Goal: Task Accomplishment & Management: Manage account settings

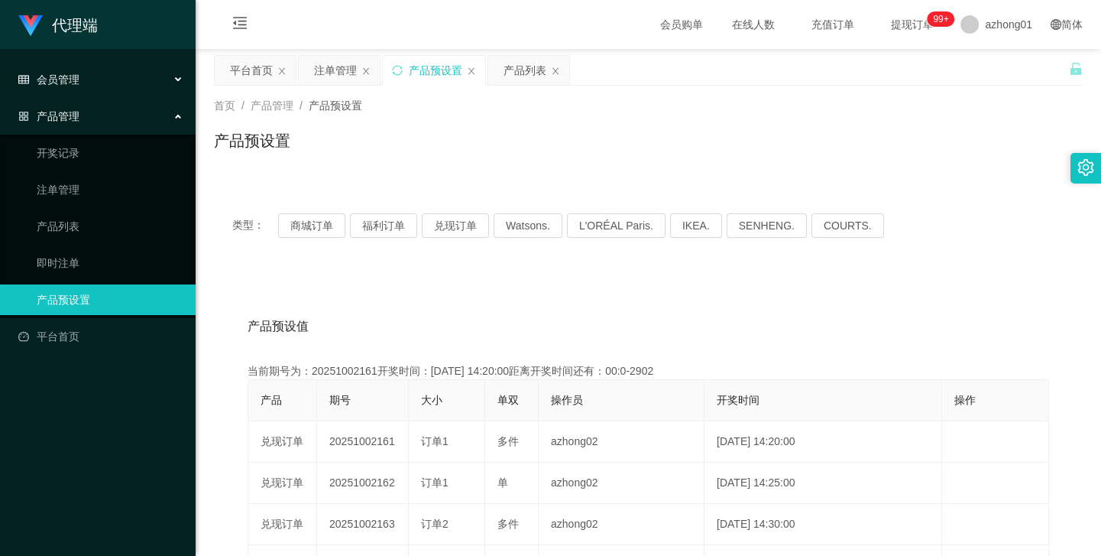
click at [74, 80] on span "会员管理" at bounding box center [48, 79] width 61 height 12
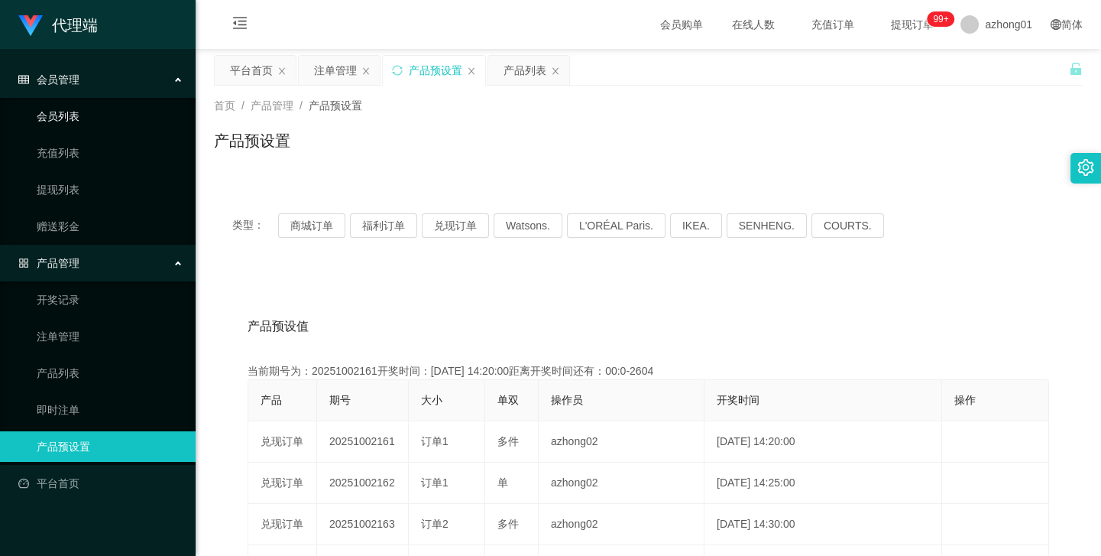
click at [69, 118] on link "会员列表" at bounding box center [110, 116] width 147 height 31
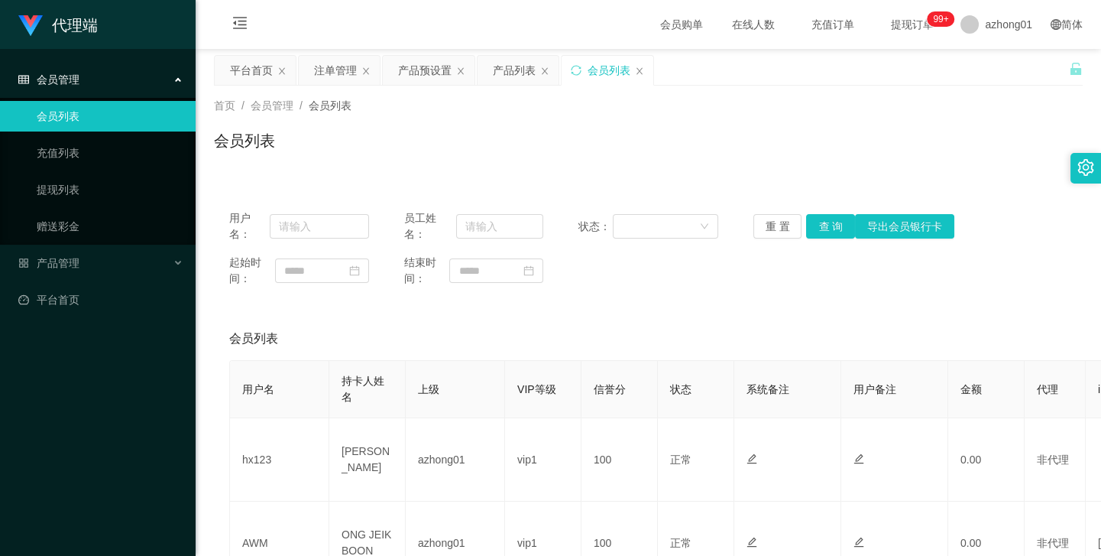
click at [549, 154] on div "会员列表" at bounding box center [648, 146] width 869 height 35
click at [500, 229] on input "text" at bounding box center [499, 226] width 87 height 24
click at [320, 227] on input "text" at bounding box center [319, 226] width 99 height 24
paste input "没有拉单 回流1000"
drag, startPoint x: 361, startPoint y: 115, endPoint x: 369, endPoint y: 126, distance: 13.1
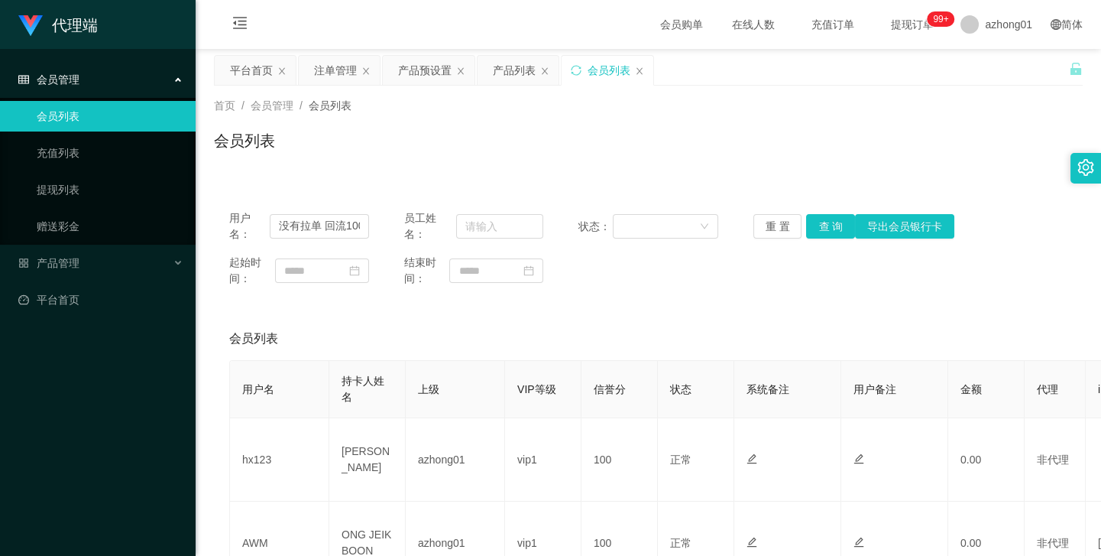
click at [366, 122] on div "首页 / 会员管理 / 会员列表 / 会员列表" at bounding box center [648, 131] width 869 height 66
click at [352, 225] on input "没有拉单 回流1000" at bounding box center [319, 226] width 99 height 24
paste input "88066"
type input "880660"
click at [818, 222] on button "查 询" at bounding box center [830, 226] width 49 height 24
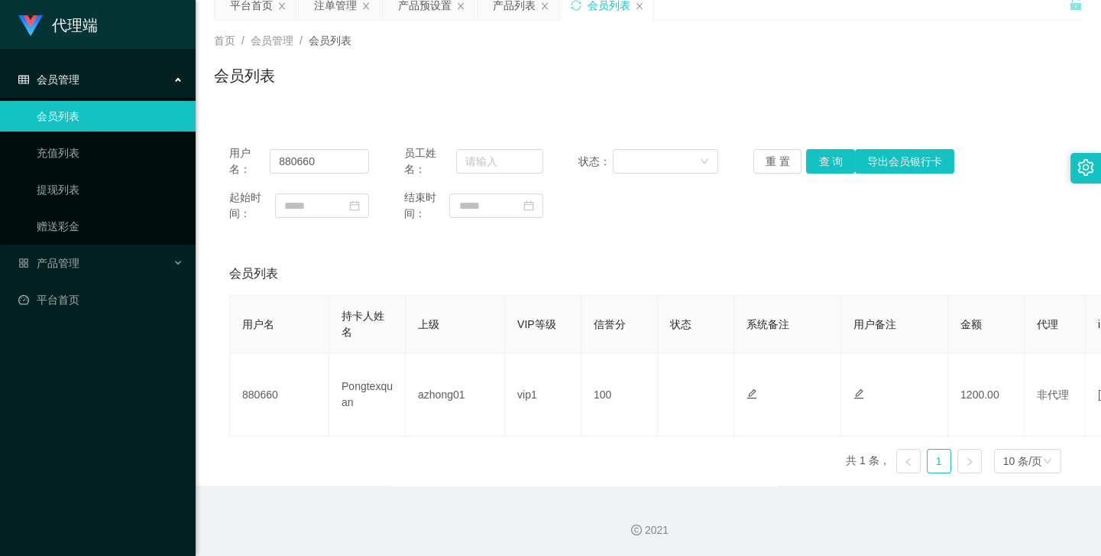
click at [782, 259] on div "会员列表" at bounding box center [648, 273] width 838 height 43
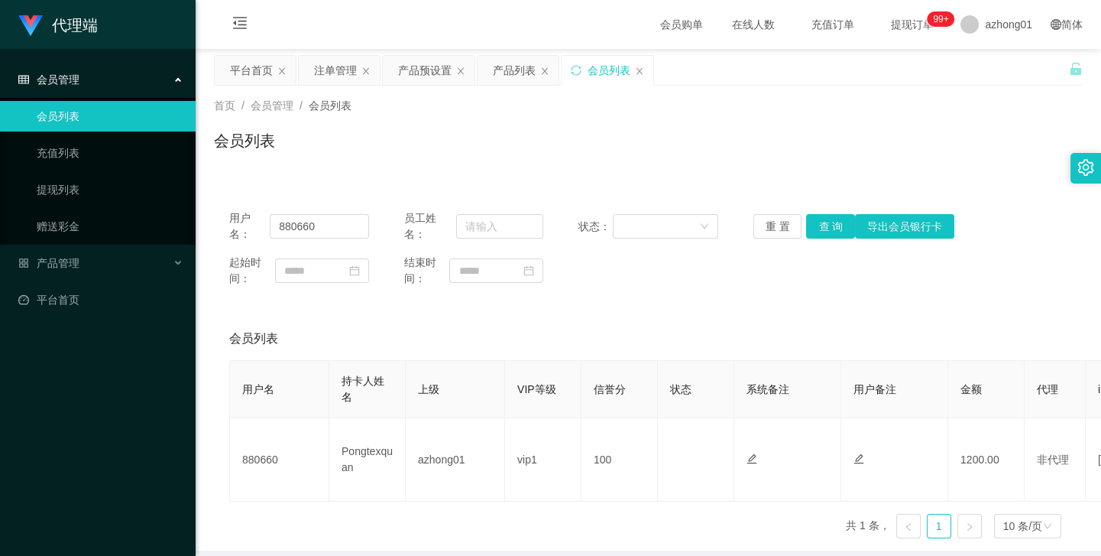
click at [411, 173] on div "首页 / 会员管理 / 会员列表 / 会员列表" at bounding box center [649, 131] width 906 height 91
click at [349, 76] on div "注单管理" at bounding box center [335, 70] width 43 height 29
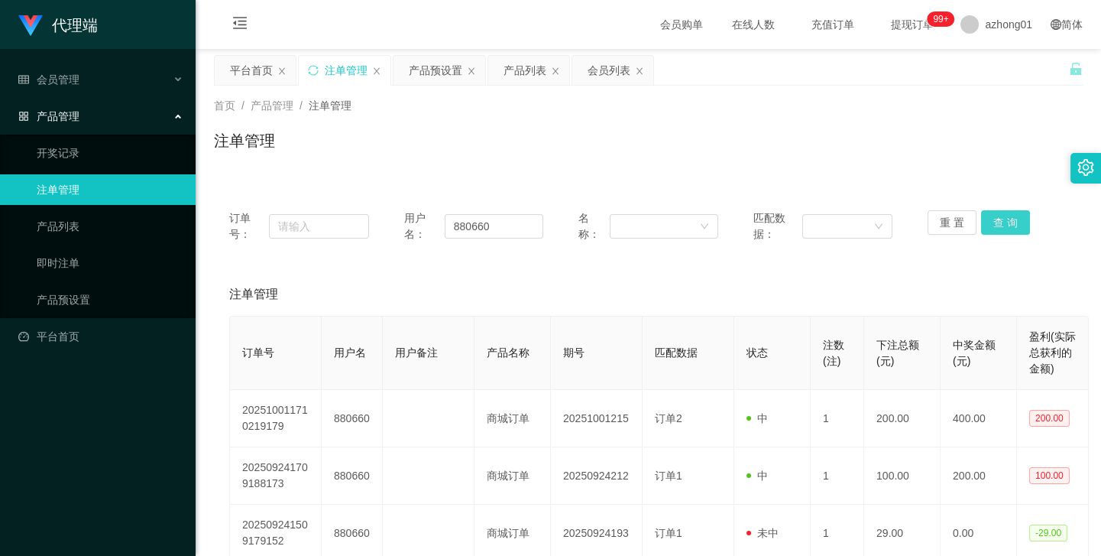
click at [996, 227] on button "查 询" at bounding box center [1005, 222] width 49 height 24
click at [996, 227] on div "重 置 查 询" at bounding box center [998, 226] width 140 height 32
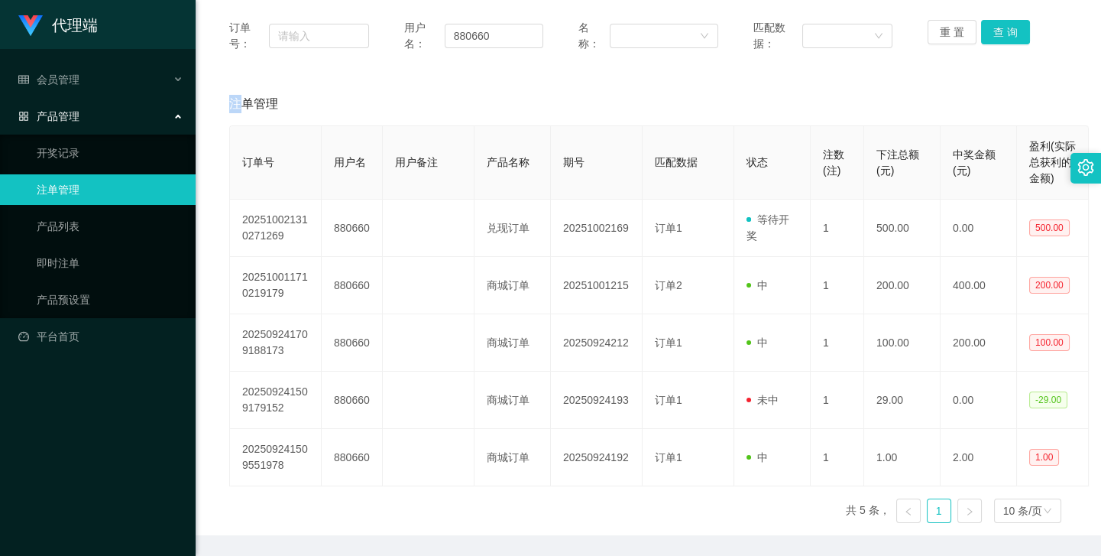
scroll to position [208, 0]
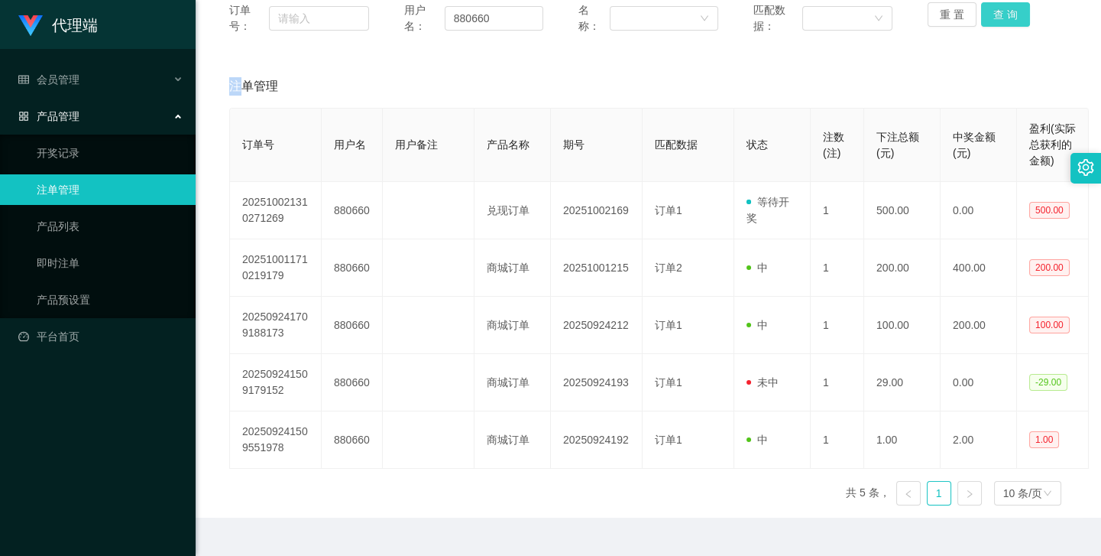
click at [996, 21] on button "查 询" at bounding box center [1005, 14] width 49 height 24
click at [1000, 12] on button "查 询" at bounding box center [1005, 14] width 49 height 24
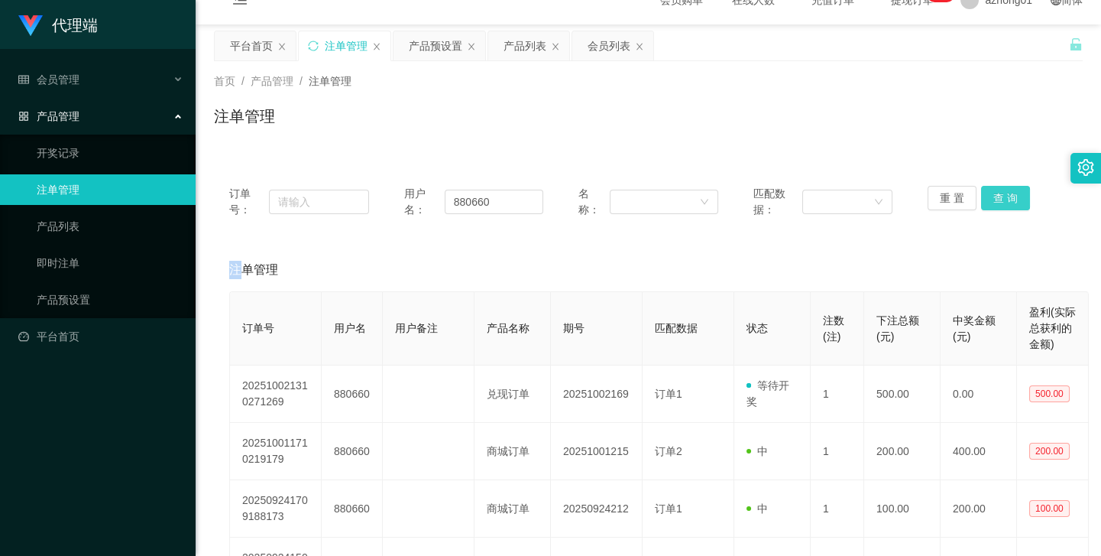
scroll to position [0, 0]
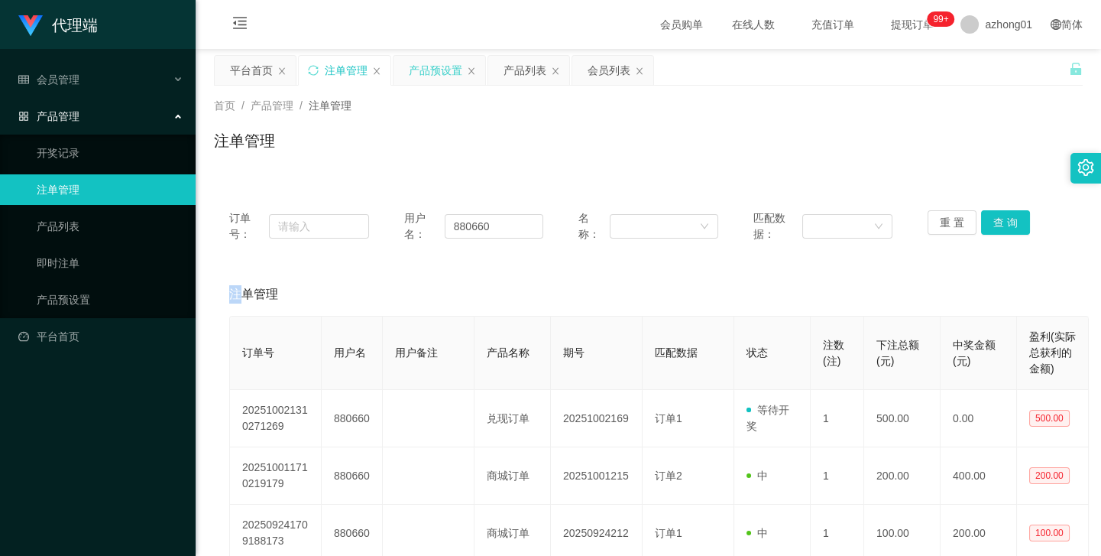
click at [436, 74] on div "产品预设置" at bounding box center [435, 70] width 53 height 29
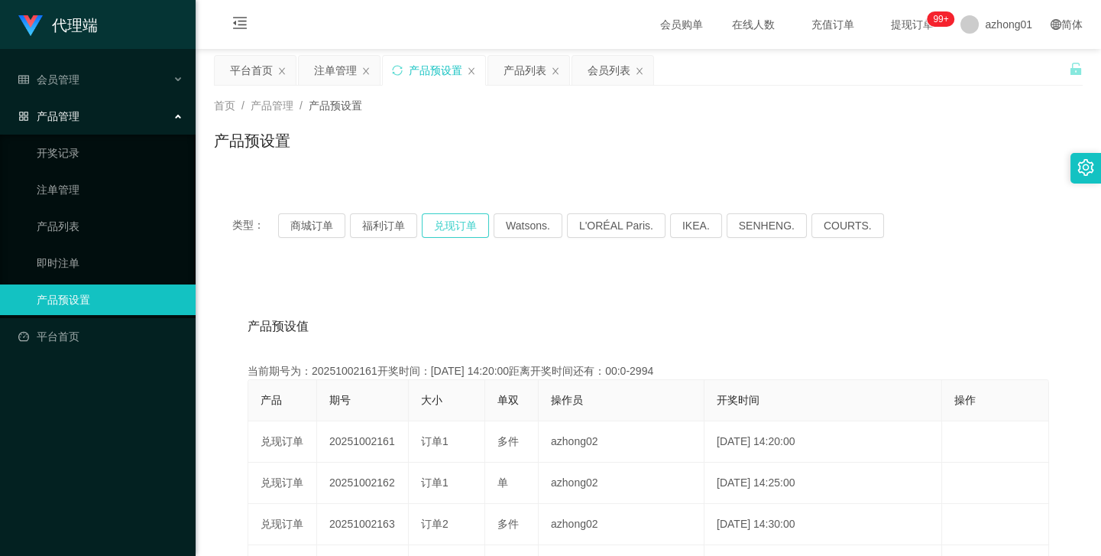
click at [443, 222] on button "兑现订单" at bounding box center [455, 225] width 67 height 24
drag, startPoint x: 767, startPoint y: 297, endPoint x: 573, endPoint y: 112, distance: 268.1
click at [639, 105] on div "首页 / 产品管理 / 产品预设置 /" at bounding box center [648, 106] width 869 height 16
click at [335, 66] on div "注单管理" at bounding box center [335, 70] width 43 height 29
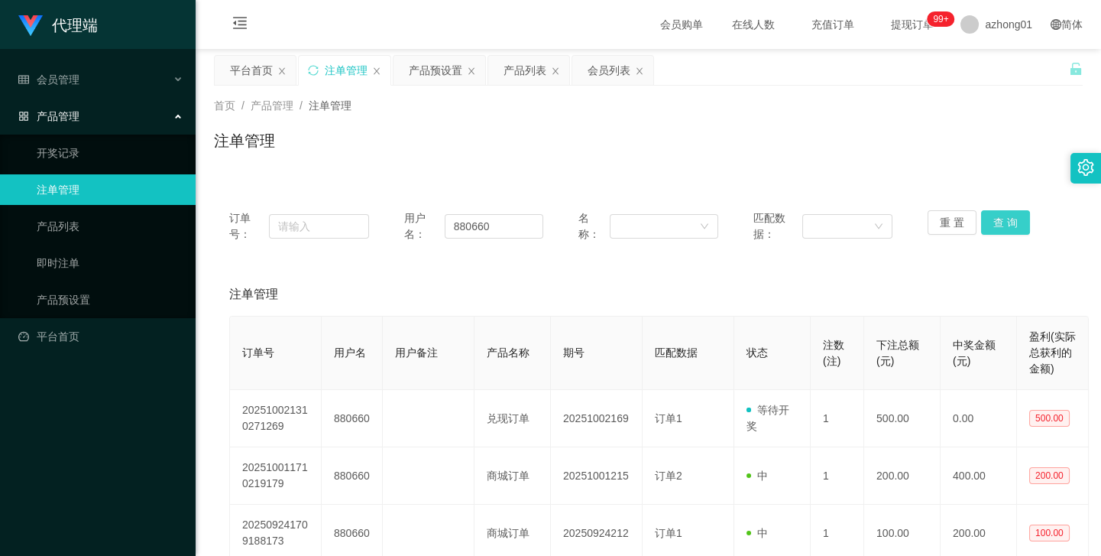
click at [993, 226] on button "查 询" at bounding box center [1005, 222] width 49 height 24
click at [993, 226] on div "重 置 查 询" at bounding box center [998, 226] width 140 height 32
click at [993, 226] on button "查 询" at bounding box center [1005, 222] width 49 height 24
click at [993, 226] on div "重 置 查 询" at bounding box center [998, 226] width 140 height 32
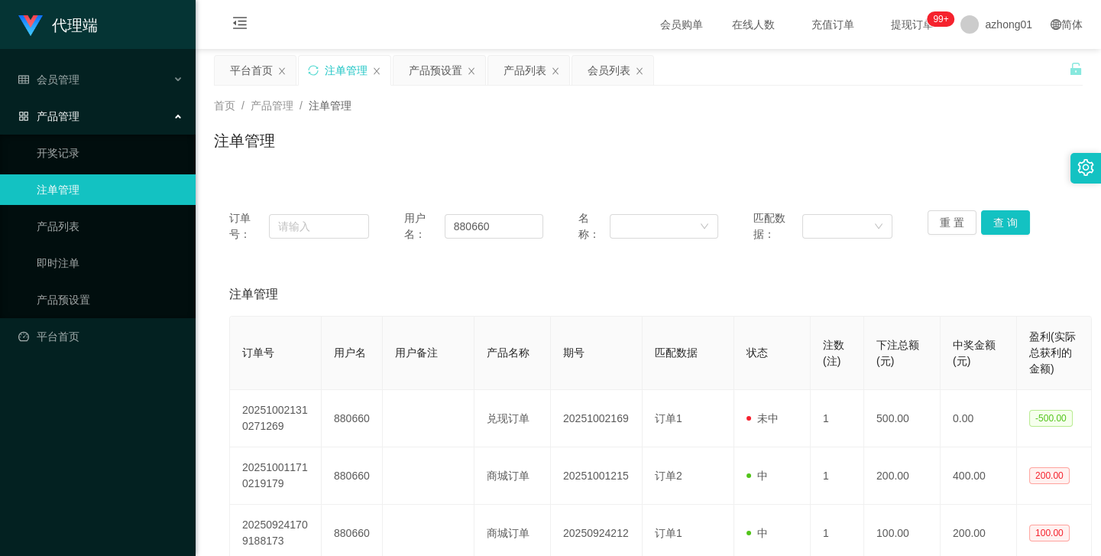
click at [1014, 71] on div "平台首页 注单管理 产品预设置 产品列表 会员列表" at bounding box center [641, 81] width 855 height 53
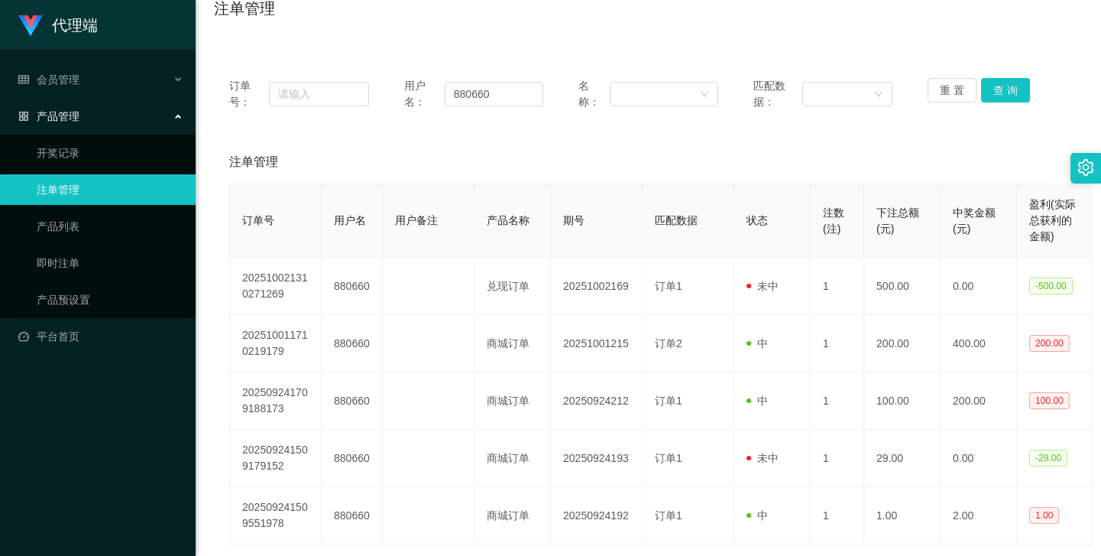
scroll to position [138, 0]
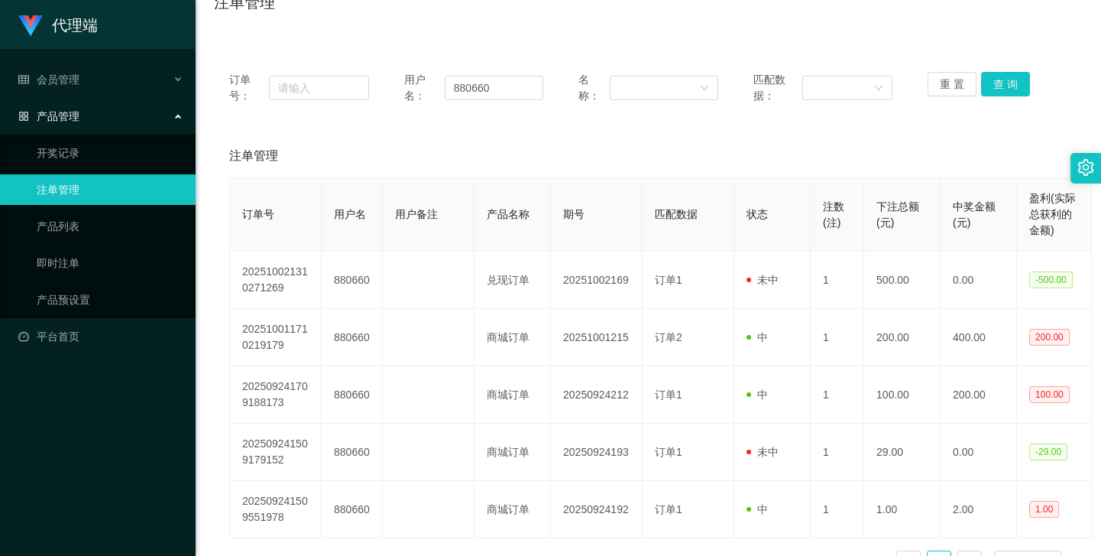
click at [825, 138] on div "注单管理" at bounding box center [648, 155] width 838 height 43
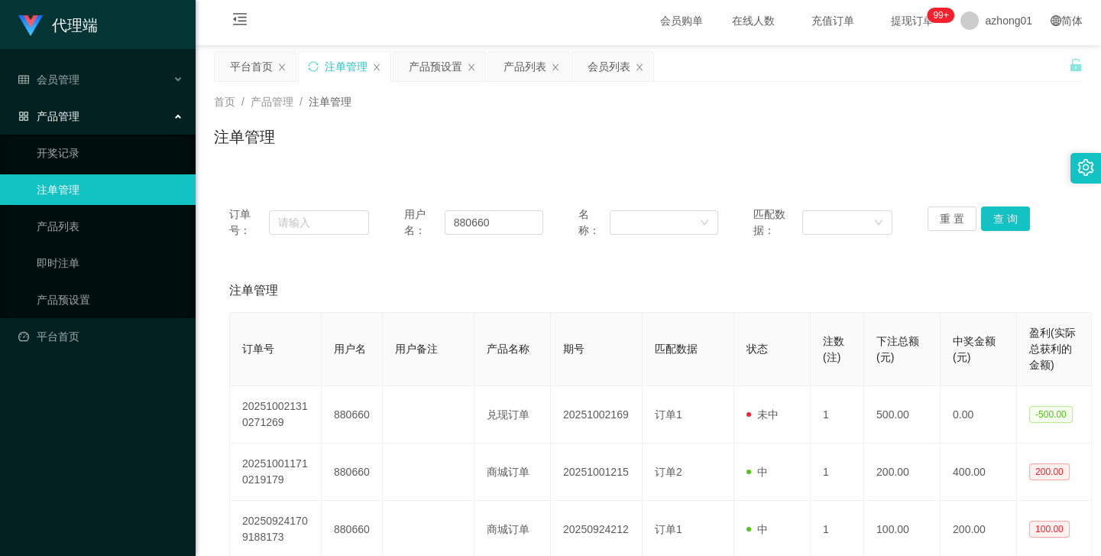
scroll to position [0, 0]
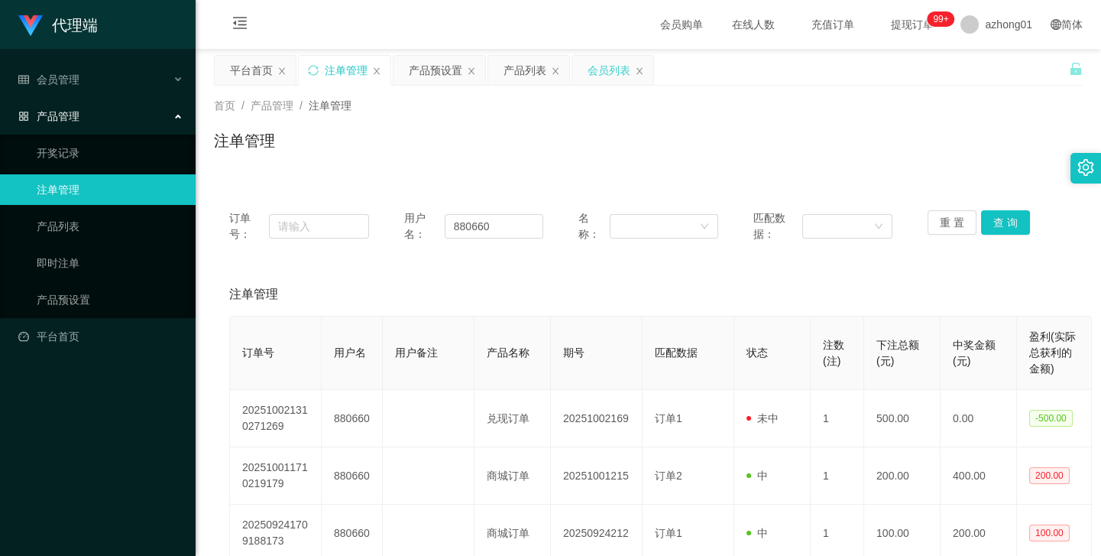
click at [601, 75] on div "会员列表" at bounding box center [609, 70] width 43 height 29
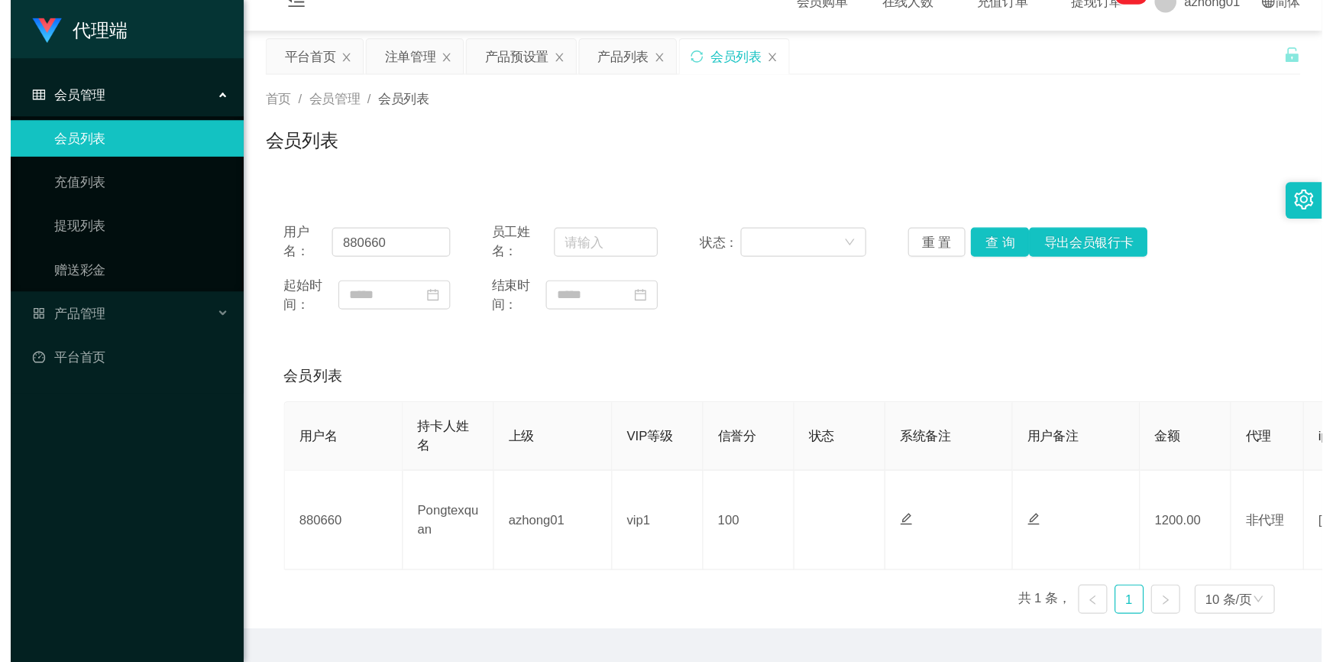
scroll to position [65, 0]
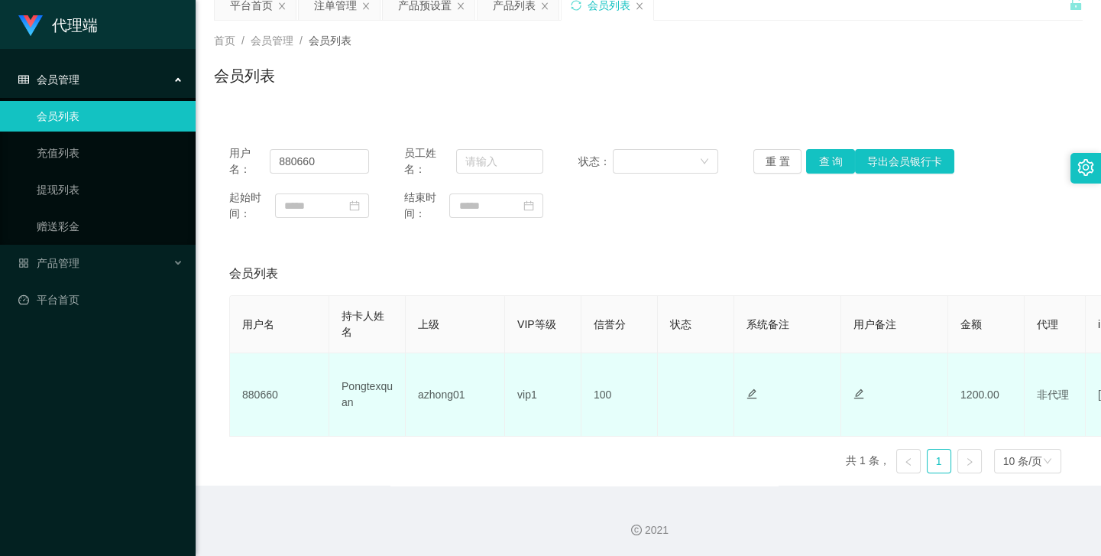
drag, startPoint x: 1055, startPoint y: 387, endPoint x: 1046, endPoint y: 392, distance: 10.3
click at [1055, 388] on span "非代理" at bounding box center [1053, 394] width 32 height 12
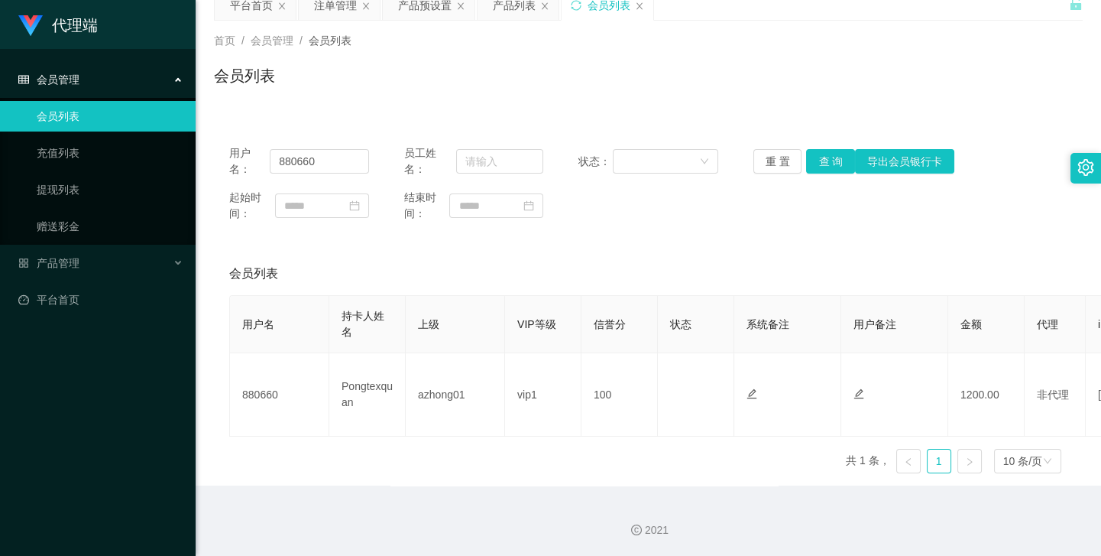
drag, startPoint x: 1046, startPoint y: 392, endPoint x: 961, endPoint y: 446, distance: 101.3
click at [1044, 393] on span "非代理" at bounding box center [1053, 394] width 32 height 12
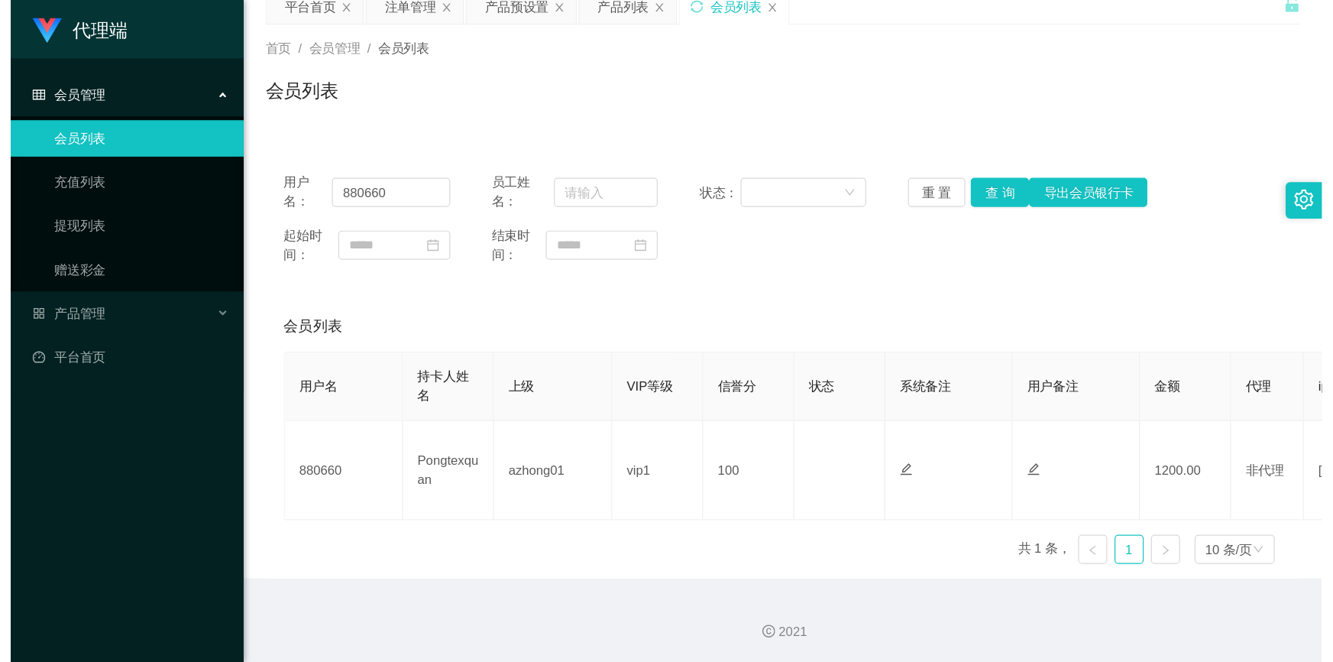
scroll to position [0, 0]
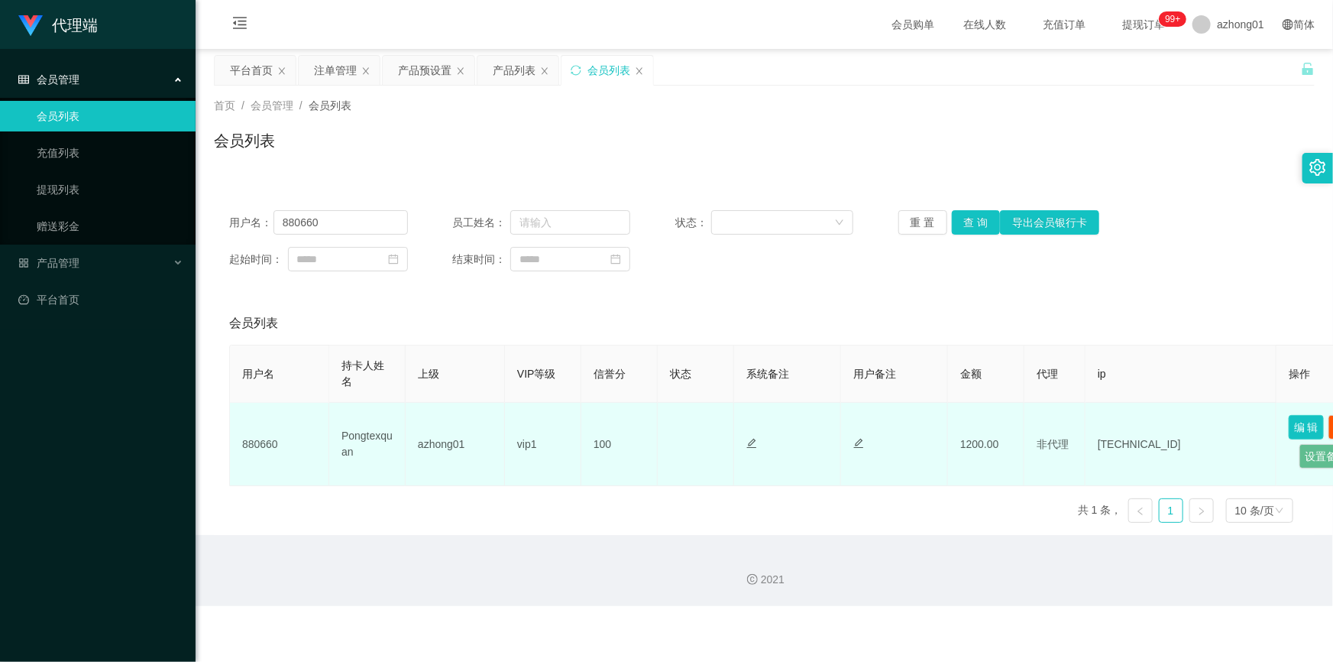
click at [1100, 422] on button "编 辑" at bounding box center [1306, 427] width 35 height 24
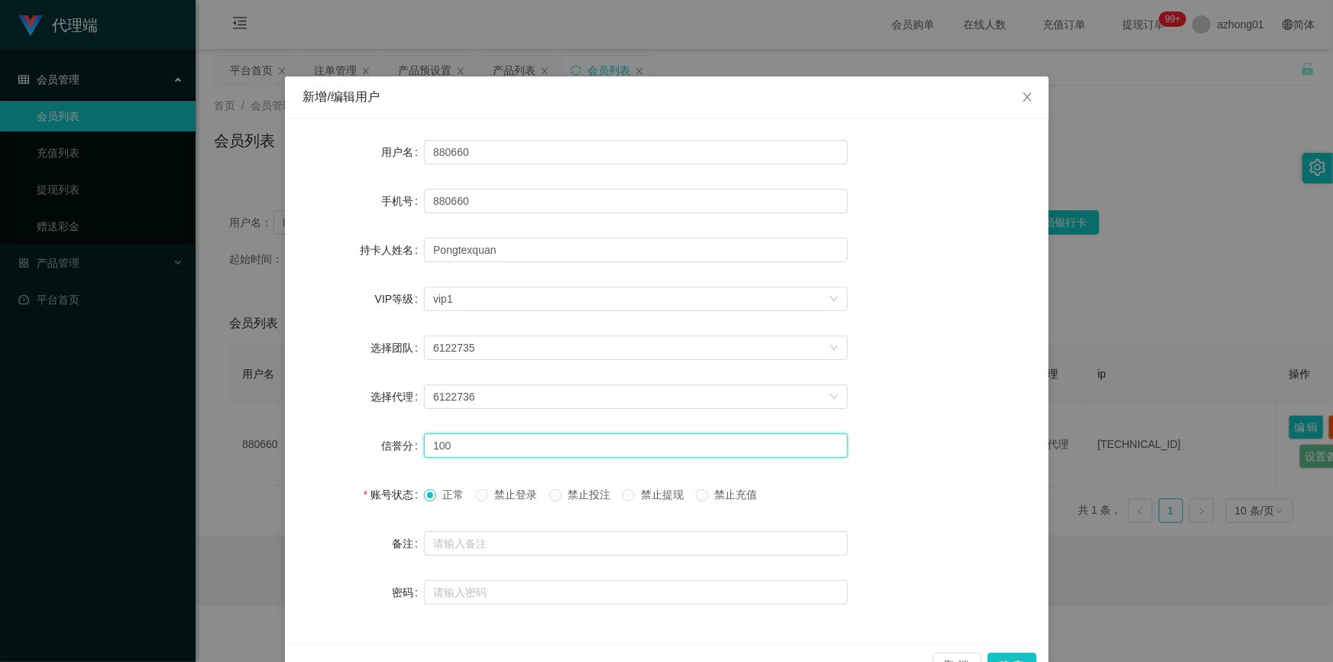
drag, startPoint x: 469, startPoint y: 443, endPoint x: 360, endPoint y: 441, distance: 109.3
click at [360, 441] on div "信誉分 100" at bounding box center [667, 445] width 728 height 31
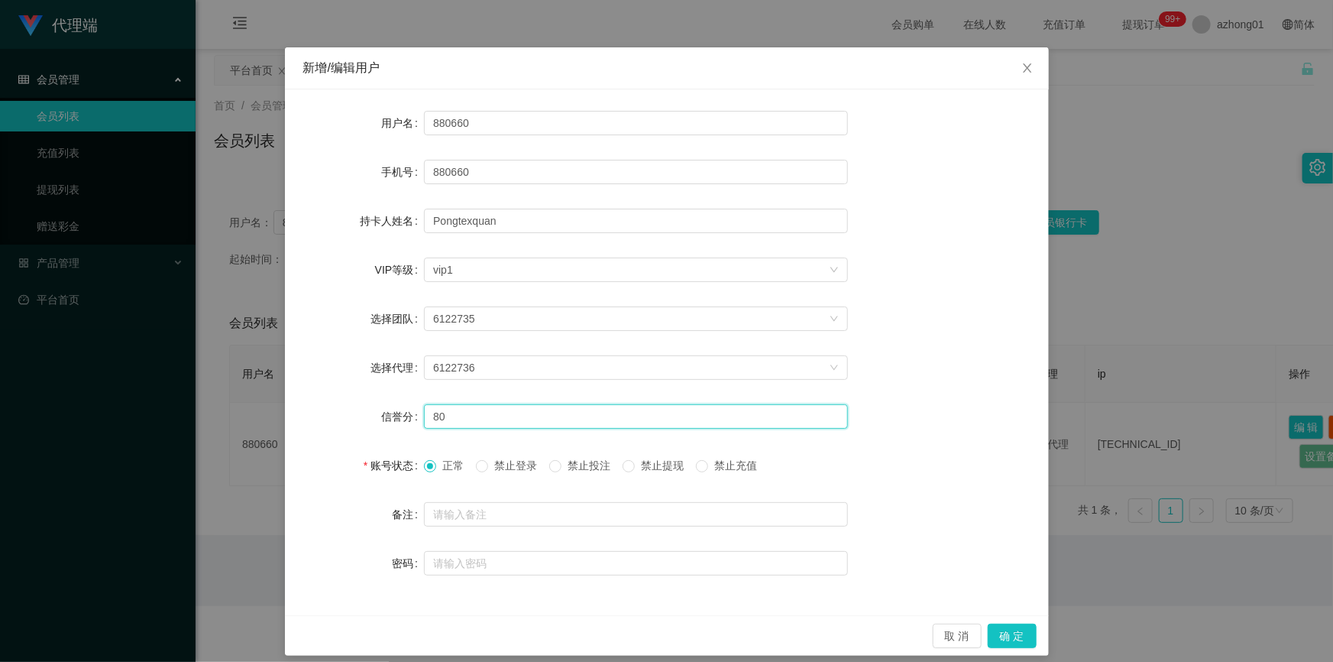
scroll to position [41, 0]
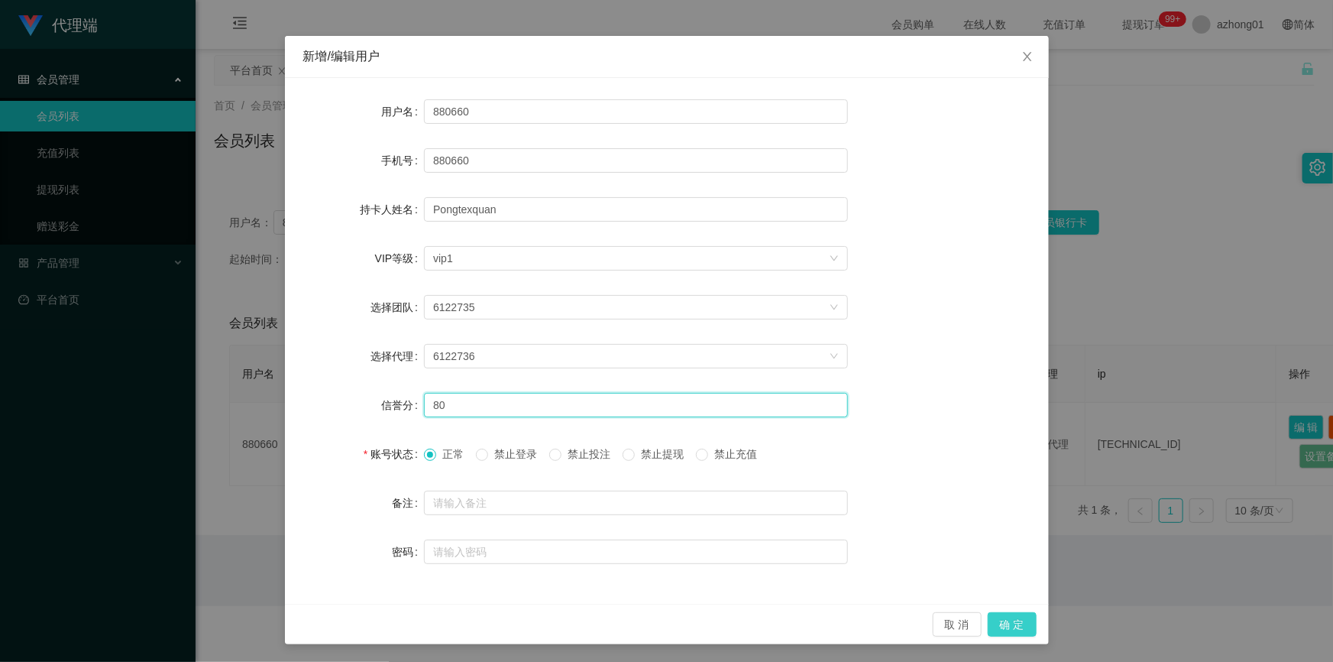
type input "80"
click at [1021, 555] on button "确 定" at bounding box center [1012, 624] width 49 height 24
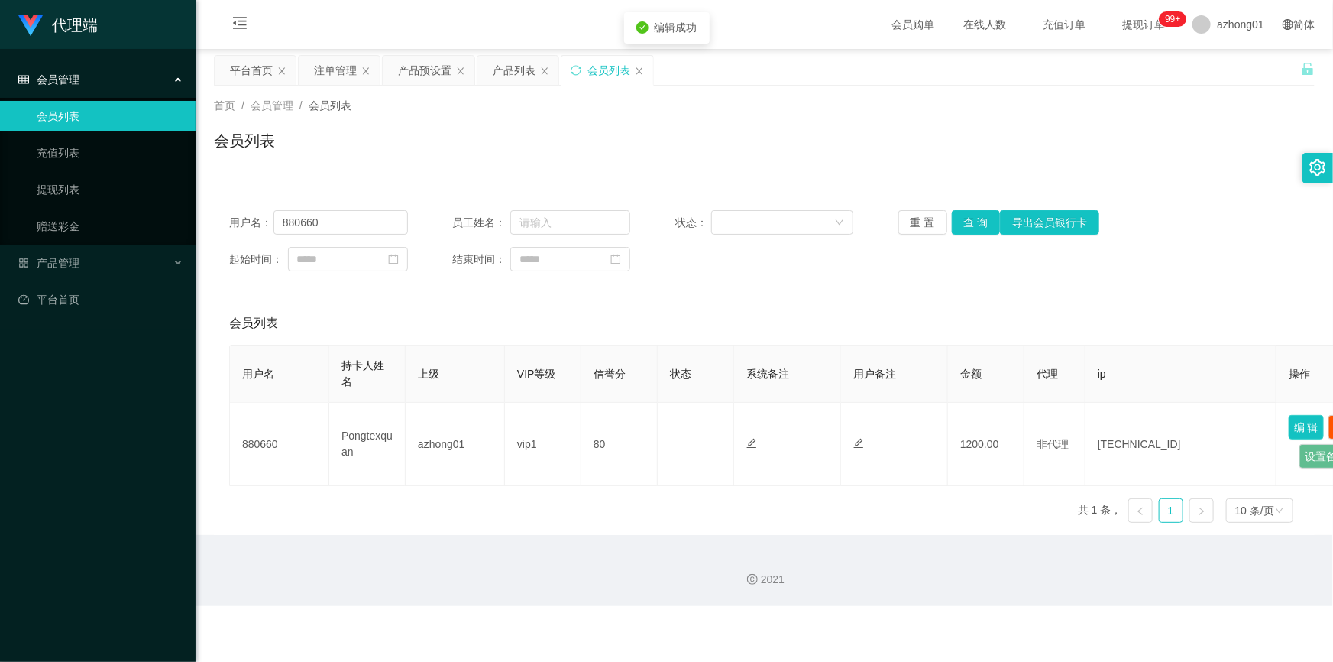
scroll to position [0, 0]
click at [1061, 290] on div "用户名： 880660 员工姓名： 状态： 重 置 查 询 导出会员银行卡 起始时间： 结束时间： 会员列表 用户名 持卡人姓名 上级 VIP等级 信誉分 状…" at bounding box center [764, 365] width 1101 height 340
